Goal: Task Accomplishment & Management: Manage account settings

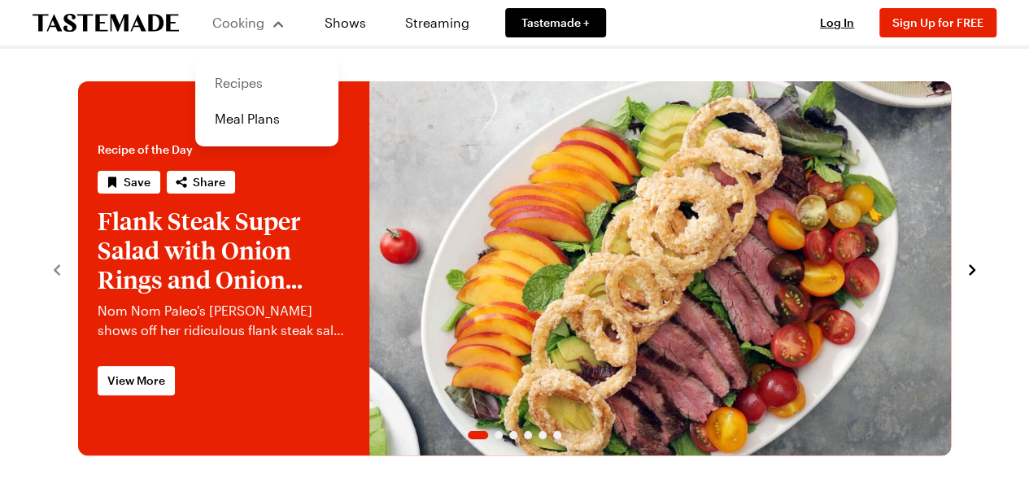
click at [261, 81] on link "Recipes" at bounding box center [267, 83] width 124 height 36
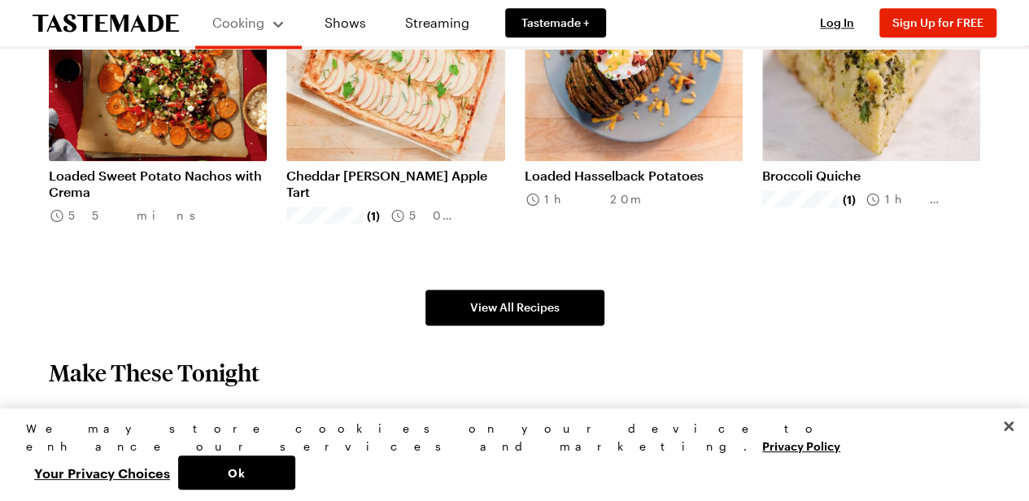
scroll to position [1064, 0]
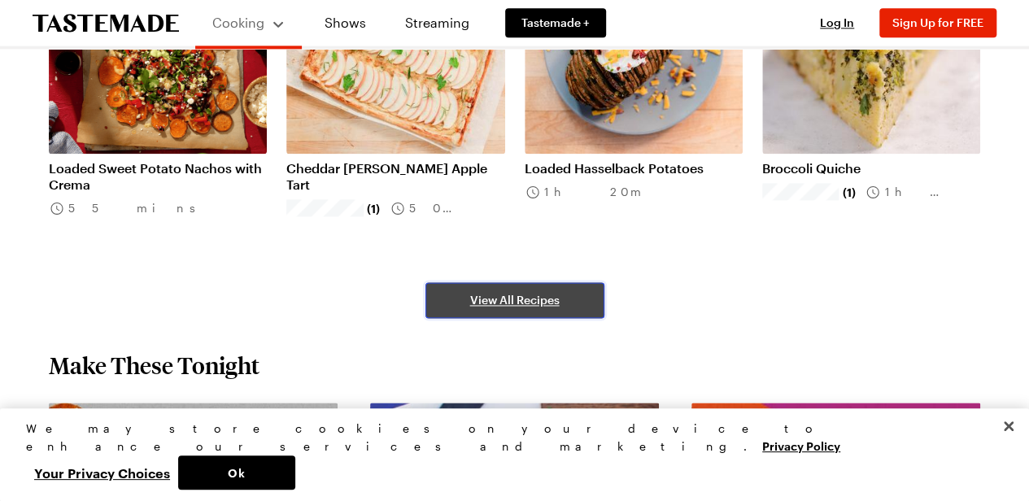
click at [522, 306] on span "View All Recipes" at bounding box center [514, 300] width 89 height 16
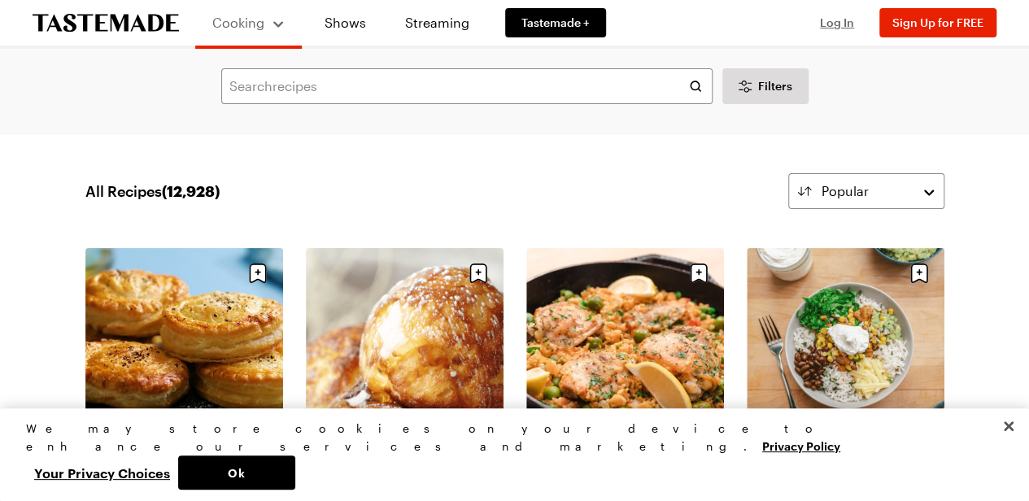
click at [850, 27] on span "Log In" at bounding box center [837, 22] width 34 height 14
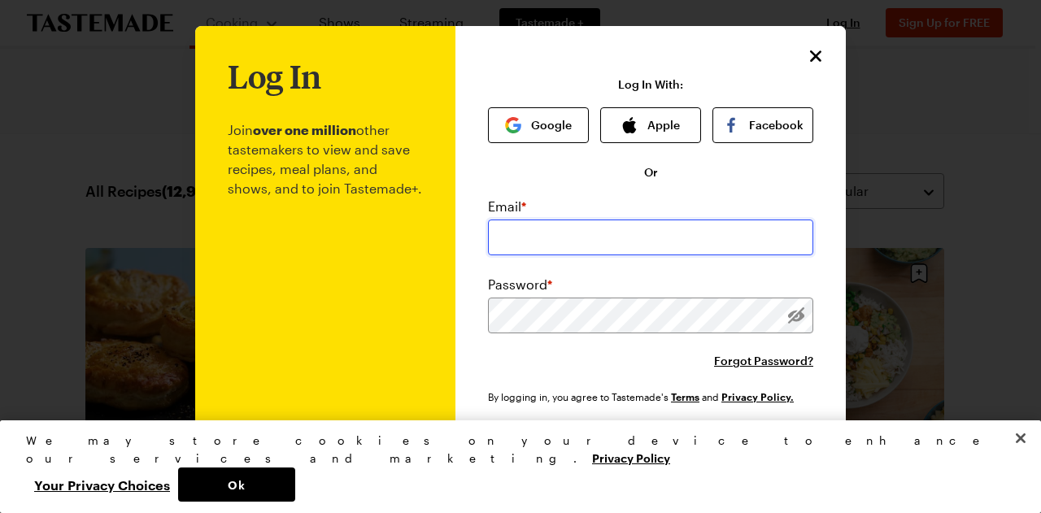
click at [545, 239] on input "email" at bounding box center [650, 238] width 325 height 36
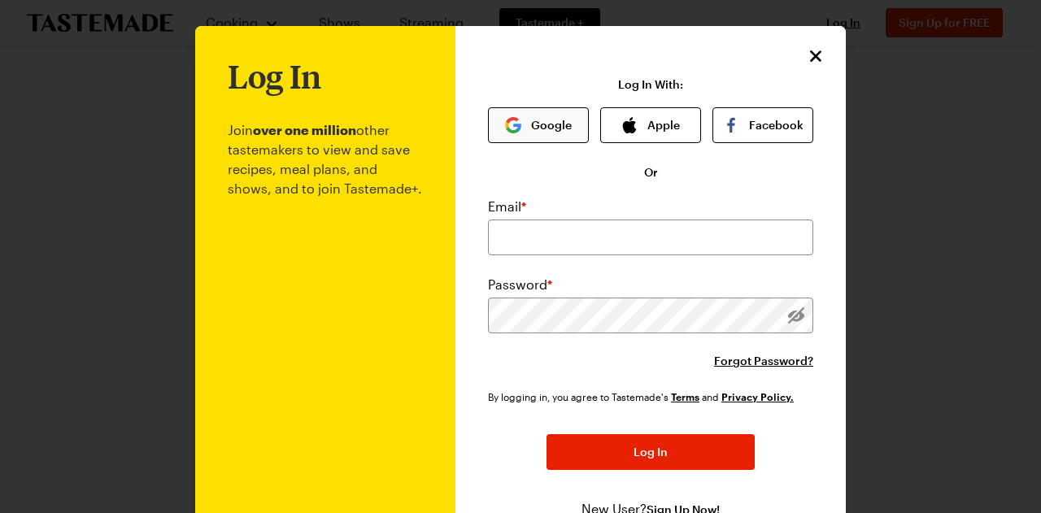
click at [545, 131] on button "Google" at bounding box center [538, 125] width 101 height 36
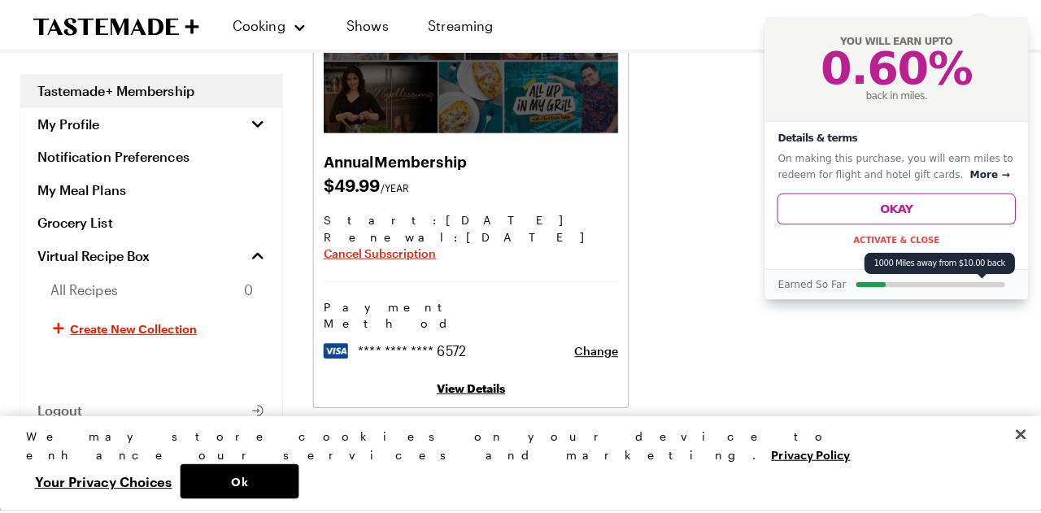
scroll to position [203, 0]
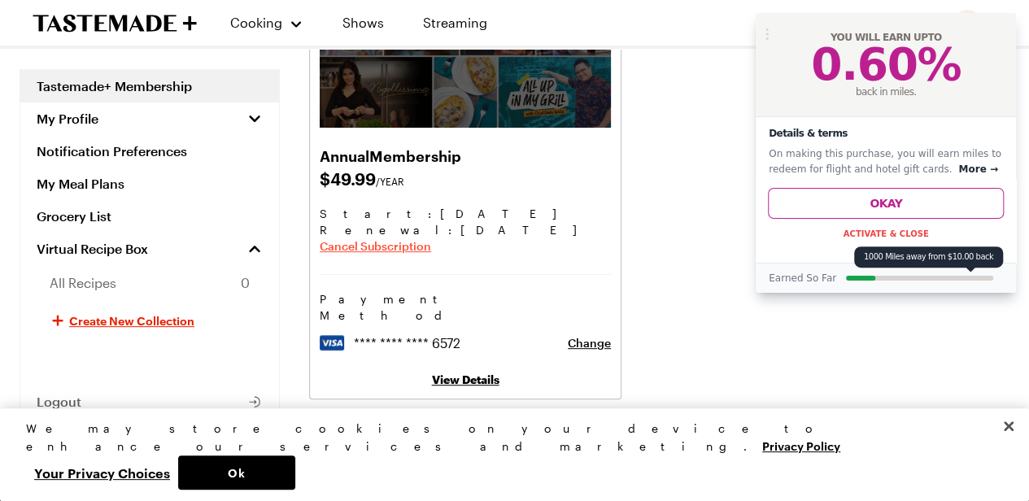
click at [416, 246] on span "Cancel Subscription" at bounding box center [375, 246] width 111 height 16
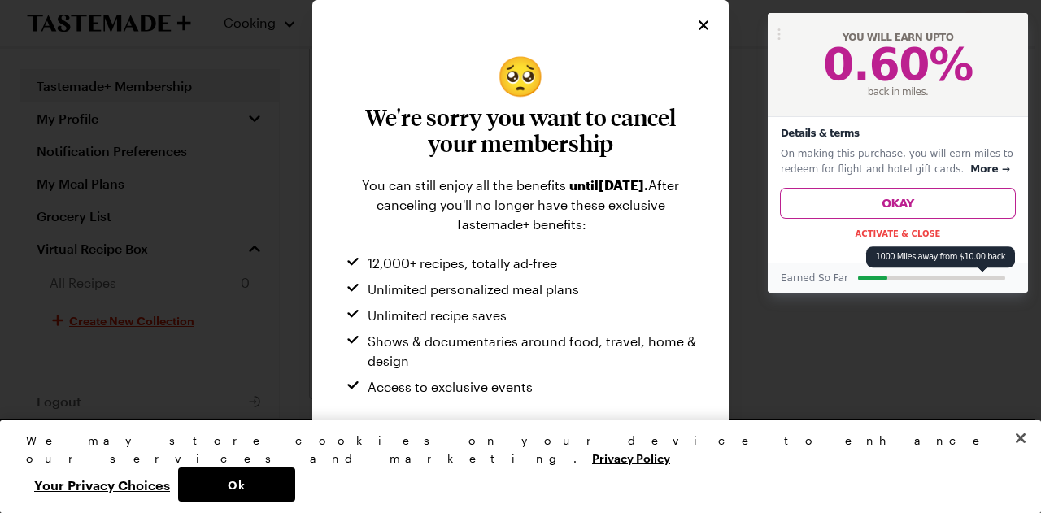
scroll to position [55, 0]
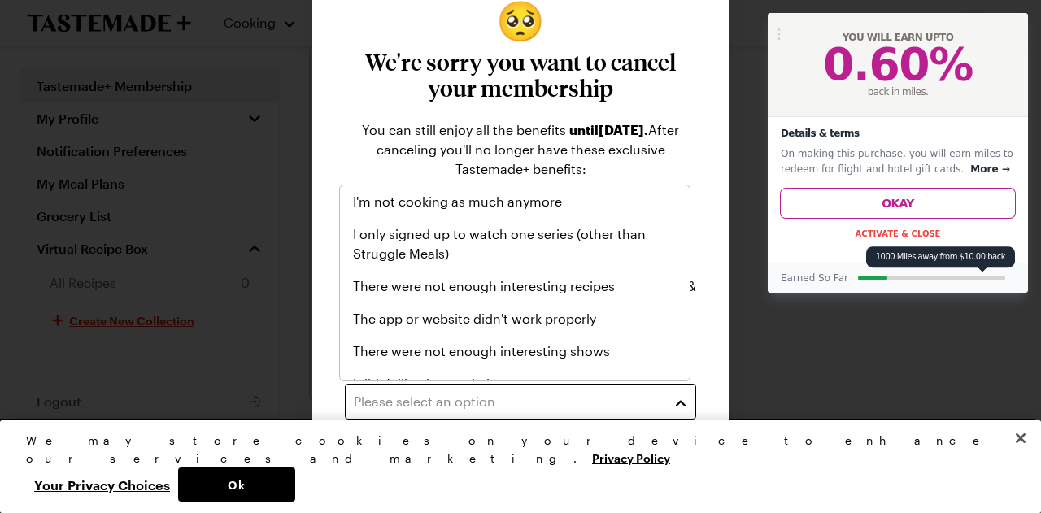
click at [473, 384] on button "Please select an option" at bounding box center [520, 402] width 351 height 36
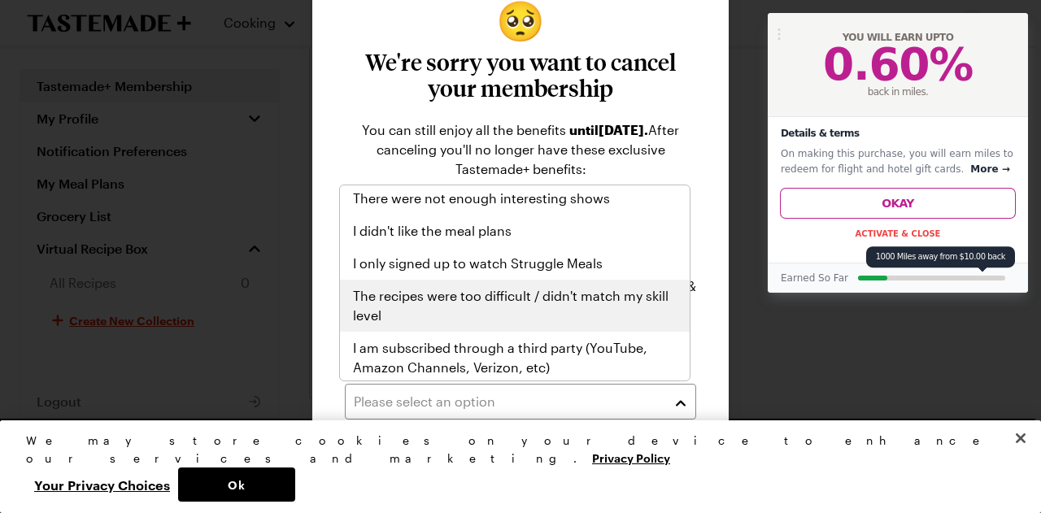
scroll to position [189, 0]
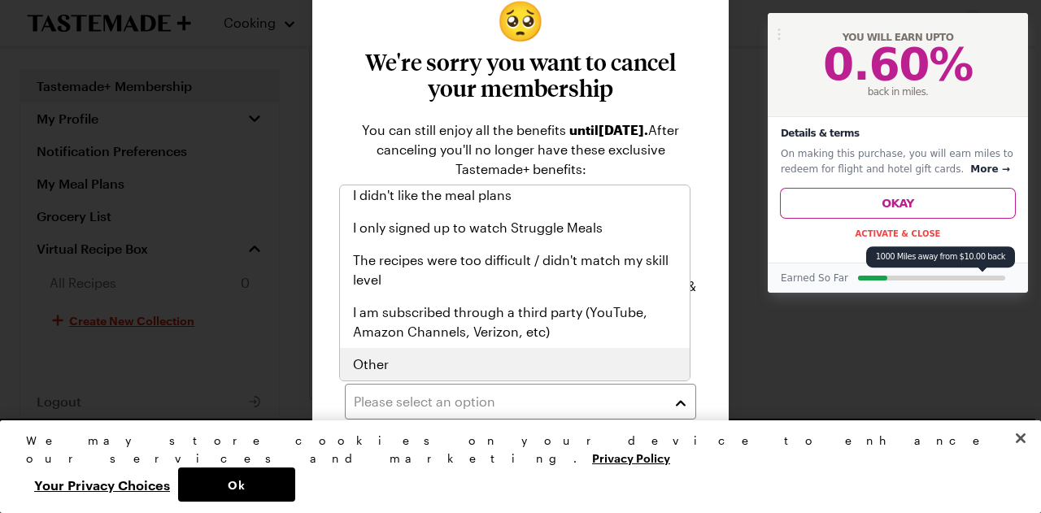
click at [501, 356] on div "Other" at bounding box center [515, 365] width 324 height 20
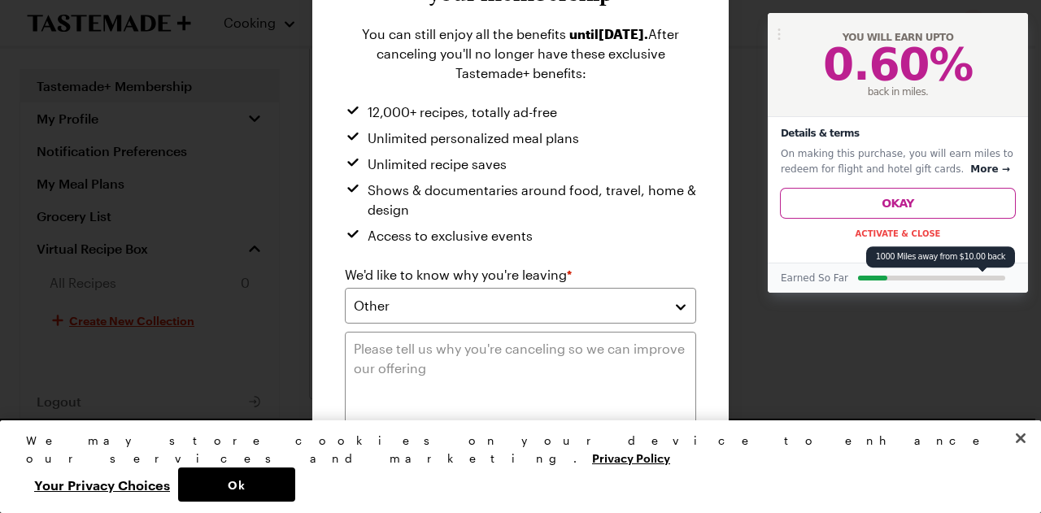
scroll to position [159, 0]
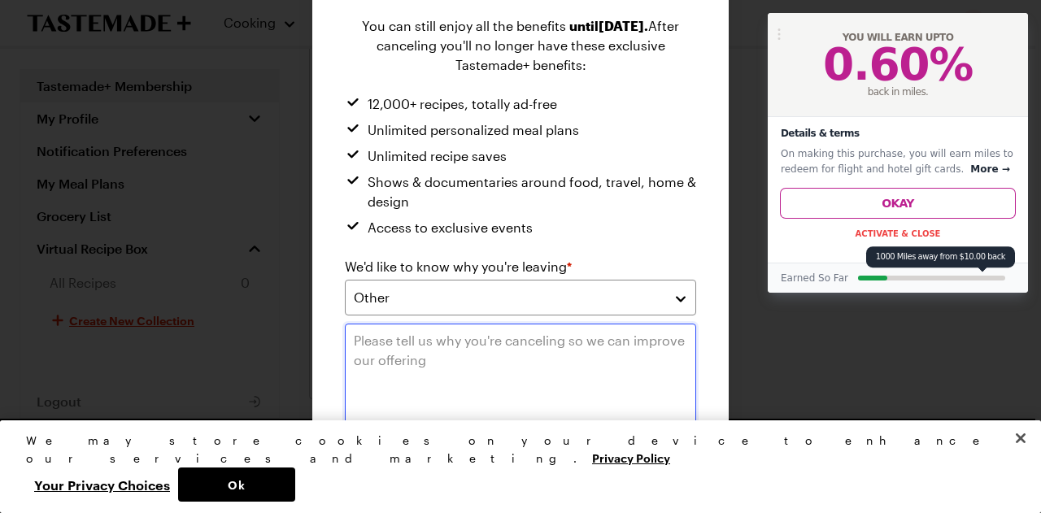
click at [473, 355] on textarea at bounding box center [520, 380] width 351 height 112
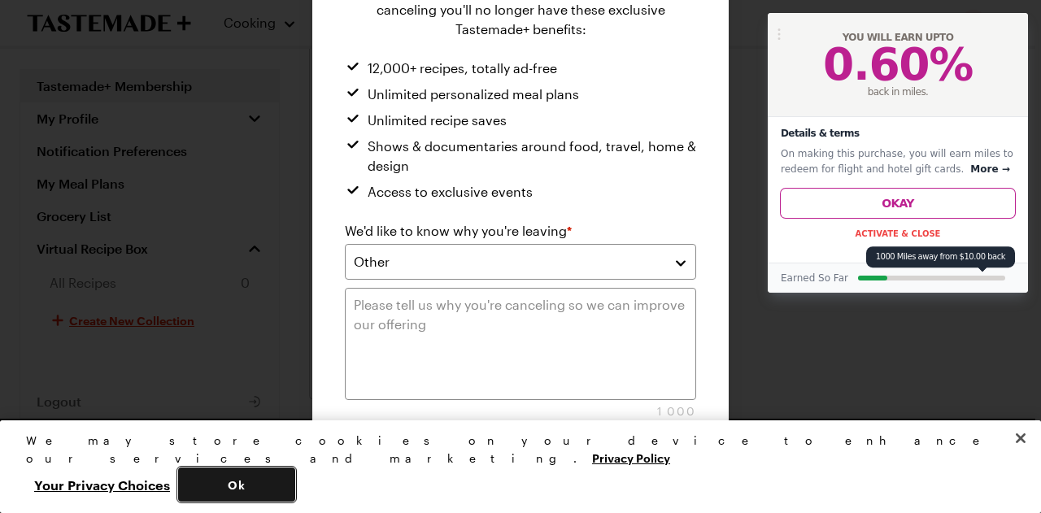
click at [295, 479] on button "Ok" at bounding box center [236, 485] width 117 height 34
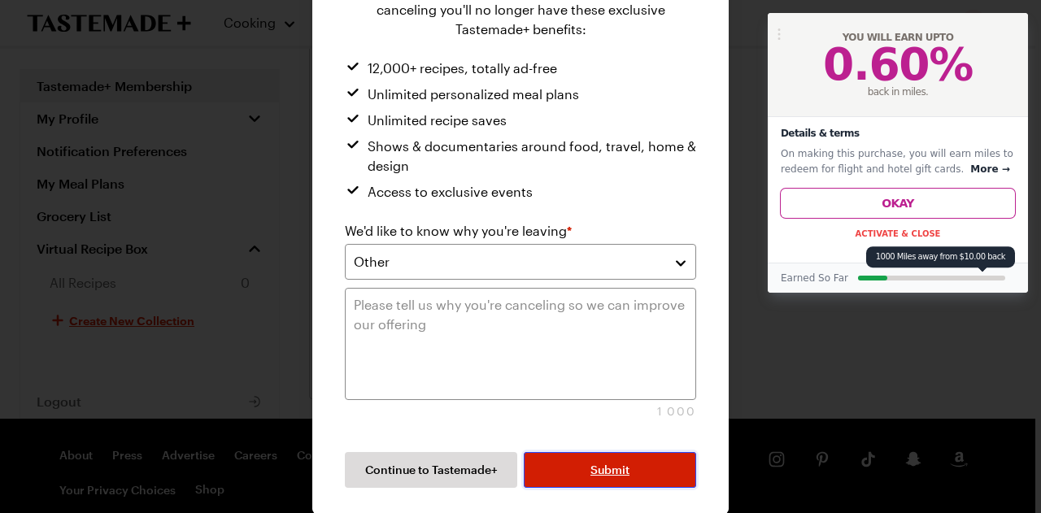
click at [643, 455] on button "Submit" at bounding box center [610, 470] width 172 height 36
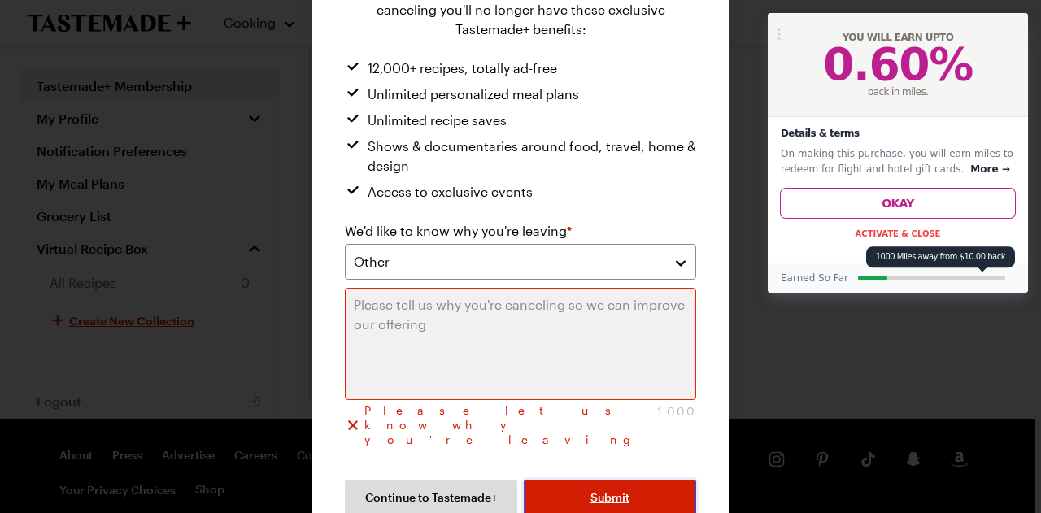
click at [643, 480] on button "Submit" at bounding box center [610, 498] width 172 height 36
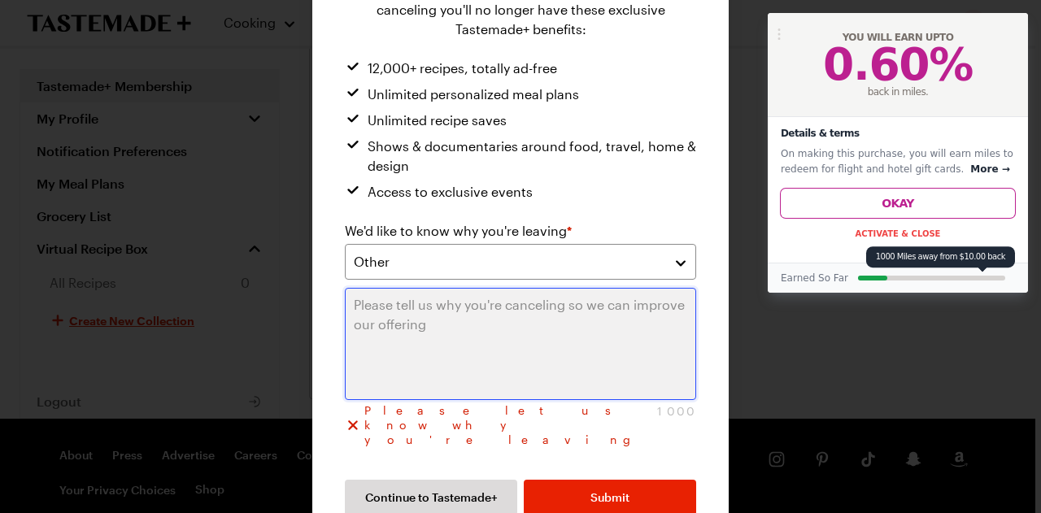
click at [542, 361] on textarea at bounding box center [520, 344] width 351 height 112
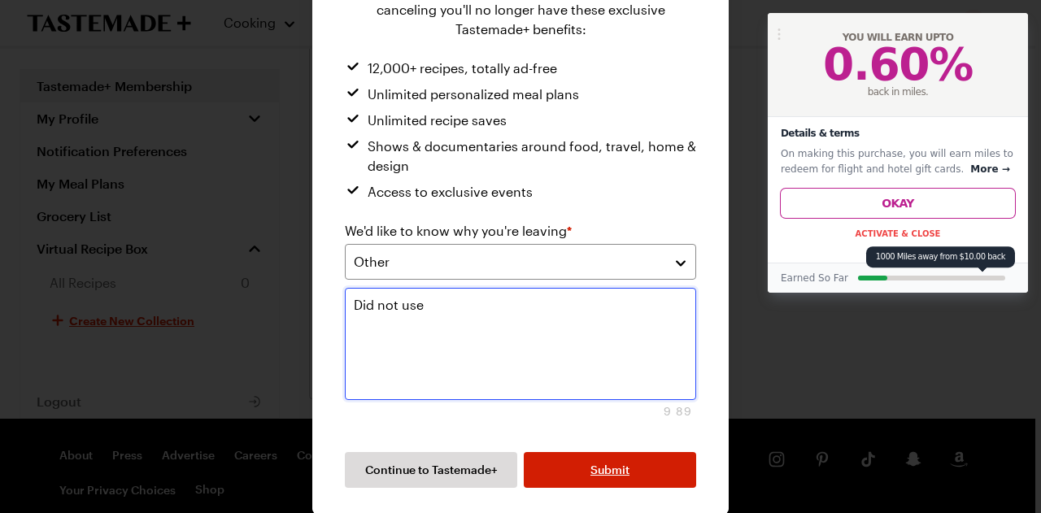
type textarea "Did not use"
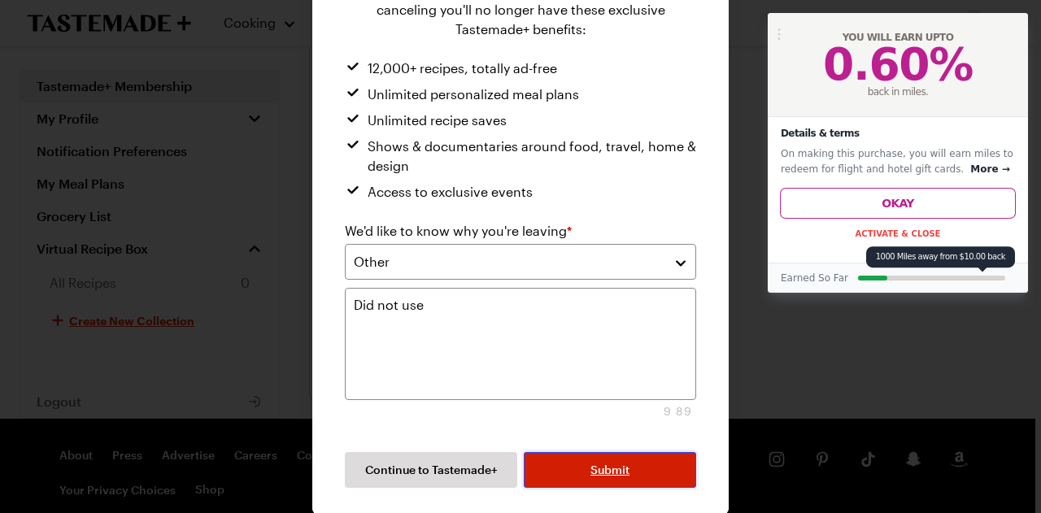
click at [608, 465] on span "Submit" at bounding box center [609, 470] width 39 height 16
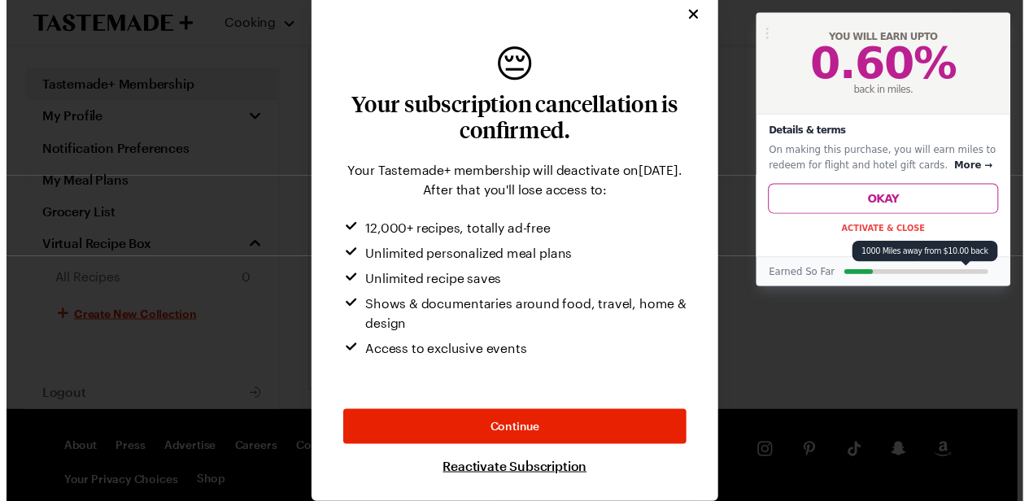
scroll to position [10, 0]
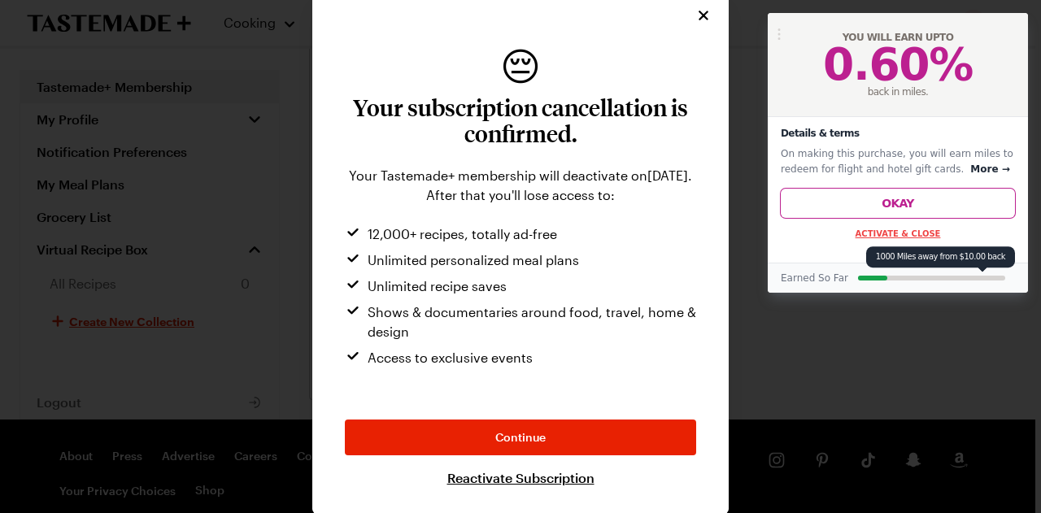
click at [892, 236] on button "Activate & Close" at bounding box center [898, 233] width 85 height 9
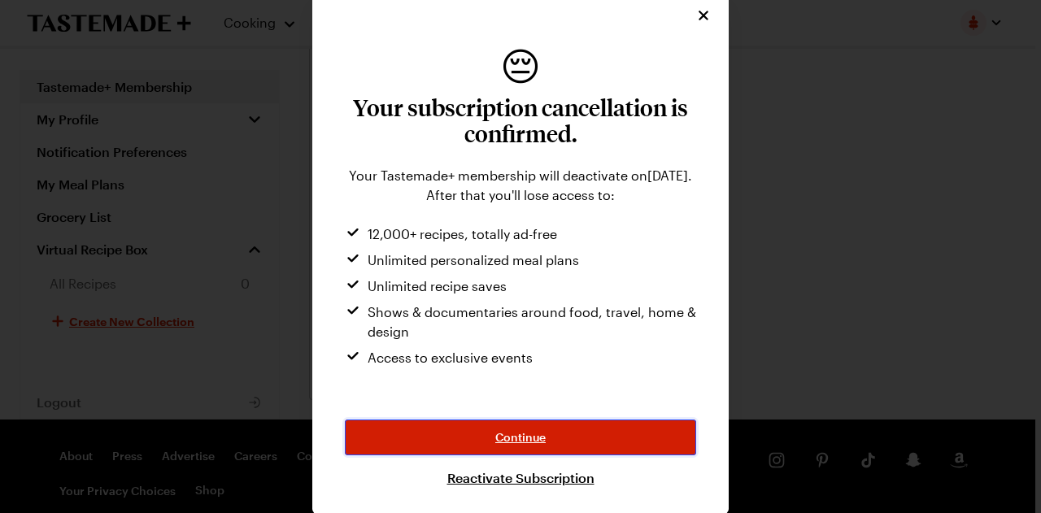
click at [538, 440] on span "Continue" at bounding box center [520, 437] width 50 height 16
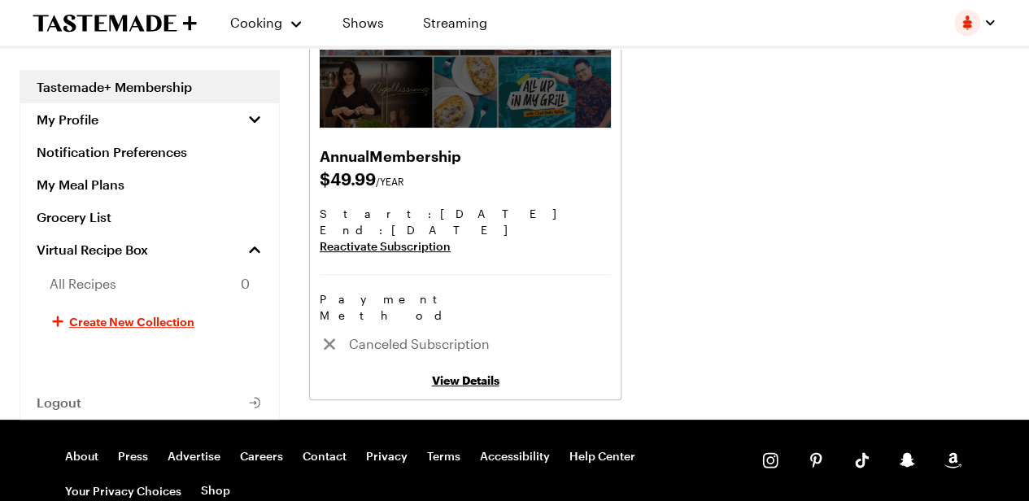
scroll to position [0, 0]
